Goal: Task Accomplishment & Management: Manage account settings

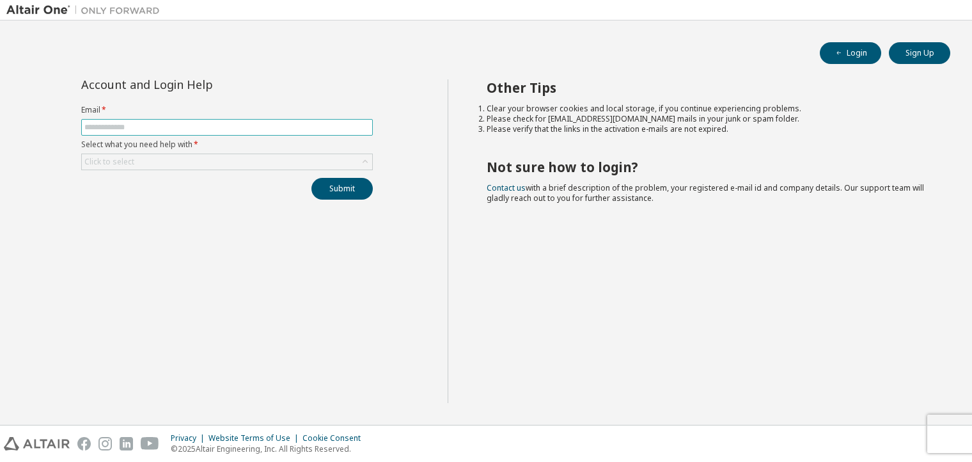
click at [180, 125] on input "text" at bounding box center [226, 127] width 285 height 10
type input "**********"
click at [195, 157] on div "Click to select" at bounding box center [227, 161] width 290 height 15
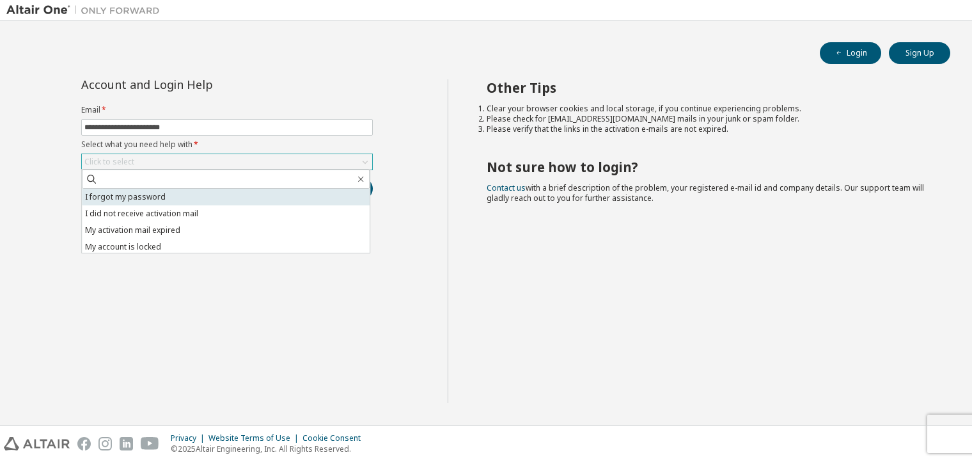
click at [138, 197] on li "I forgot my password" at bounding box center [226, 197] width 288 height 17
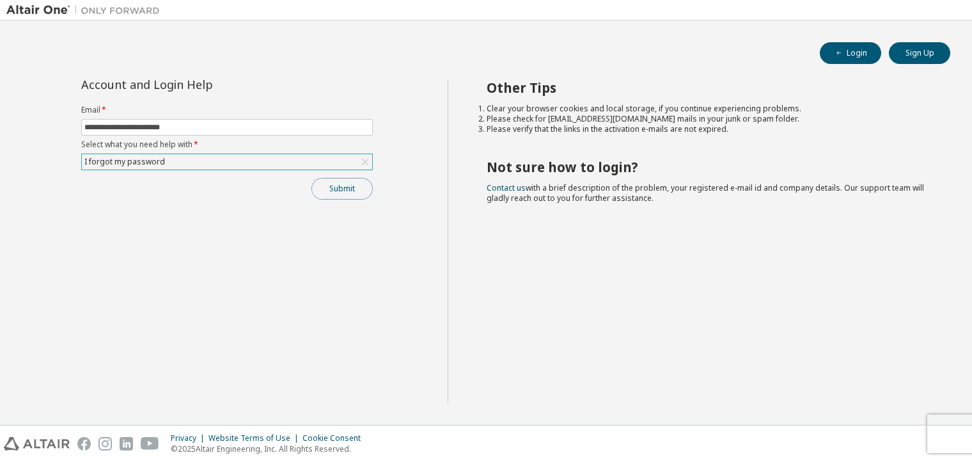
click at [353, 184] on button "Submit" at bounding box center [342, 189] width 61 height 22
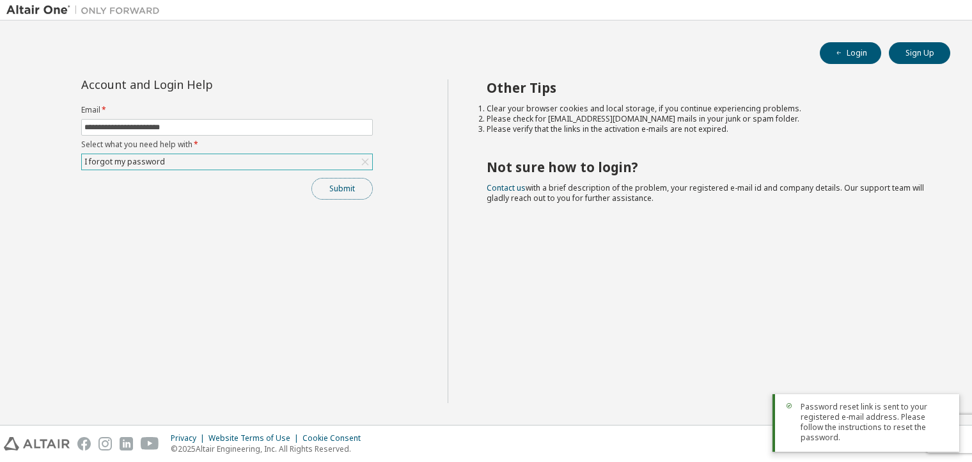
click at [353, 184] on button "Submit" at bounding box center [342, 189] width 61 height 22
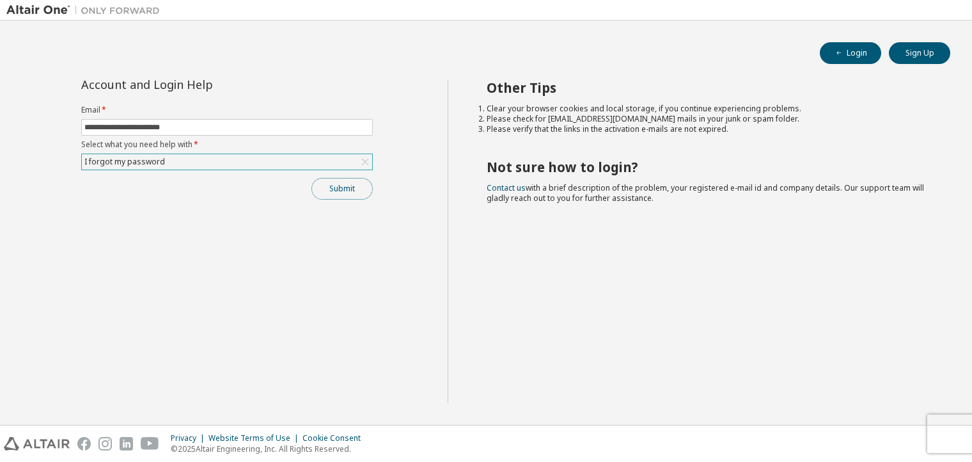
click at [345, 185] on button "Submit" at bounding box center [342, 189] width 61 height 22
drag, startPoint x: 463, startPoint y: 4, endPoint x: 164, endPoint y: 226, distance: 373.1
click at [164, 226] on div "**********" at bounding box center [226, 241] width 441 height 324
click at [852, 51] on button "Login" at bounding box center [850, 53] width 61 height 22
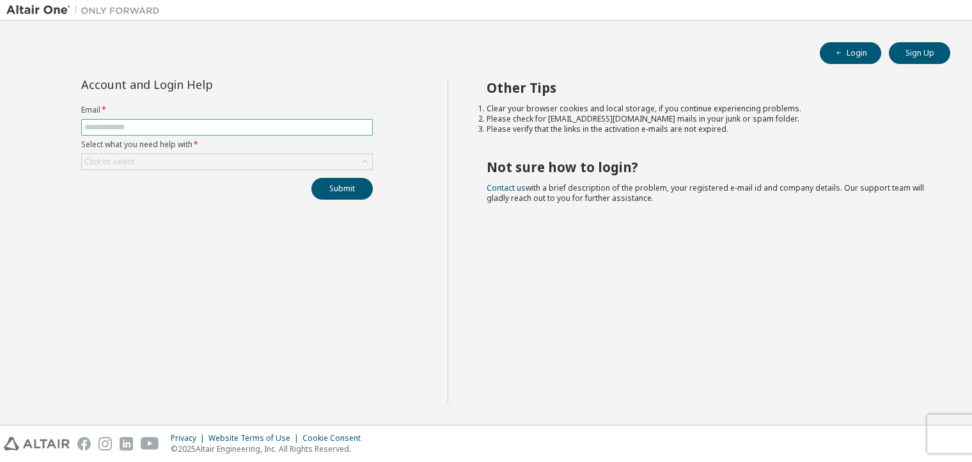
click at [230, 129] on input "text" at bounding box center [226, 127] width 285 height 10
type input "**********"
click at [218, 162] on div "Click to select" at bounding box center [227, 161] width 290 height 15
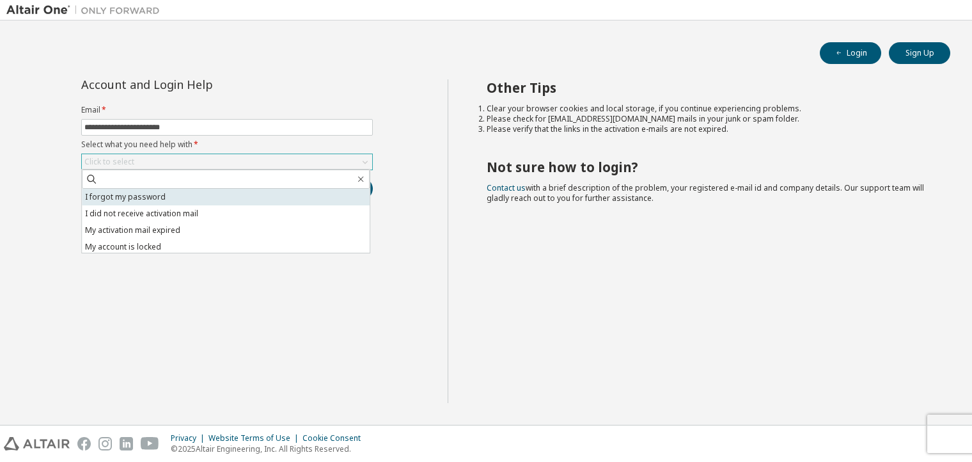
click at [228, 193] on li "I forgot my password" at bounding box center [226, 197] width 288 height 17
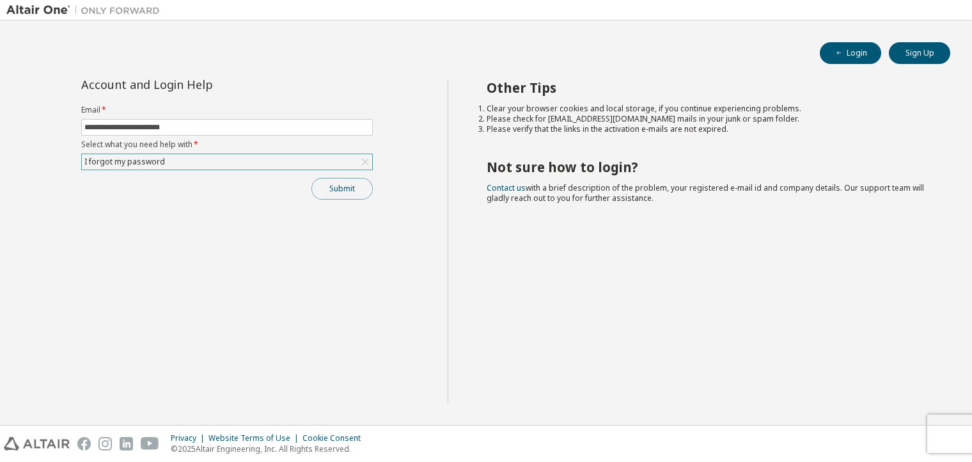
click at [343, 187] on button "Submit" at bounding box center [342, 189] width 61 height 22
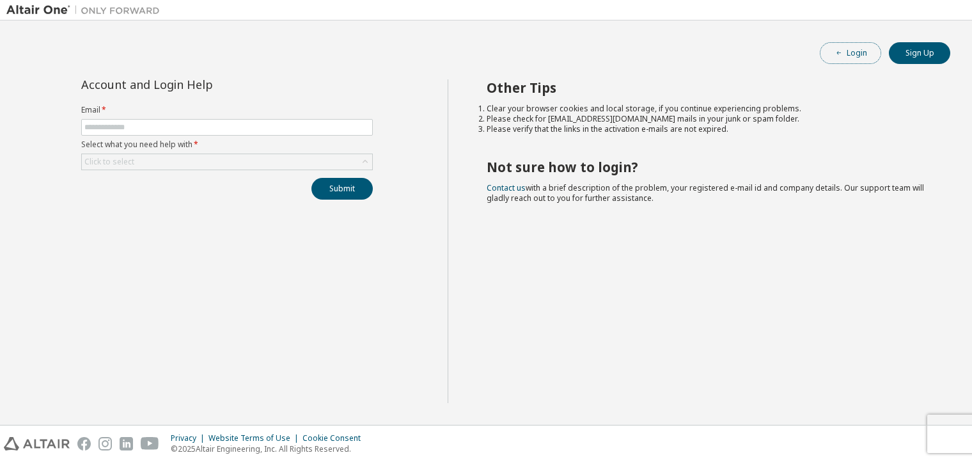
click at [854, 50] on button "Login" at bounding box center [850, 53] width 61 height 22
click at [905, 51] on button "Sign Up" at bounding box center [919, 53] width 61 height 22
click at [854, 54] on button "Login" at bounding box center [850, 53] width 61 height 22
